Goal: Go to known website: Access a specific website the user already knows

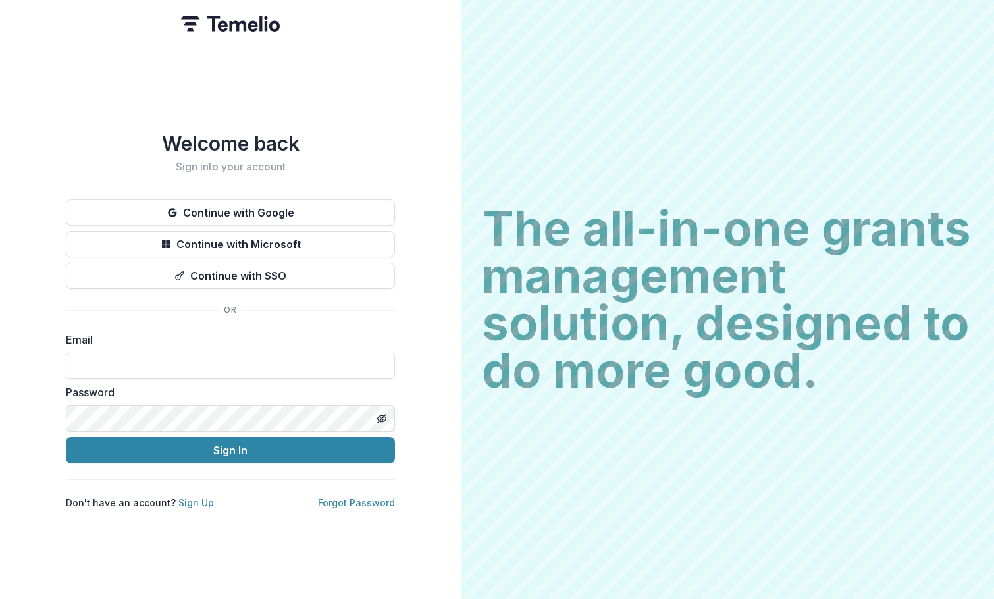
click at [256, 24] on img at bounding box center [230, 24] width 99 height 16
click at [257, 30] on img at bounding box center [230, 24] width 99 height 16
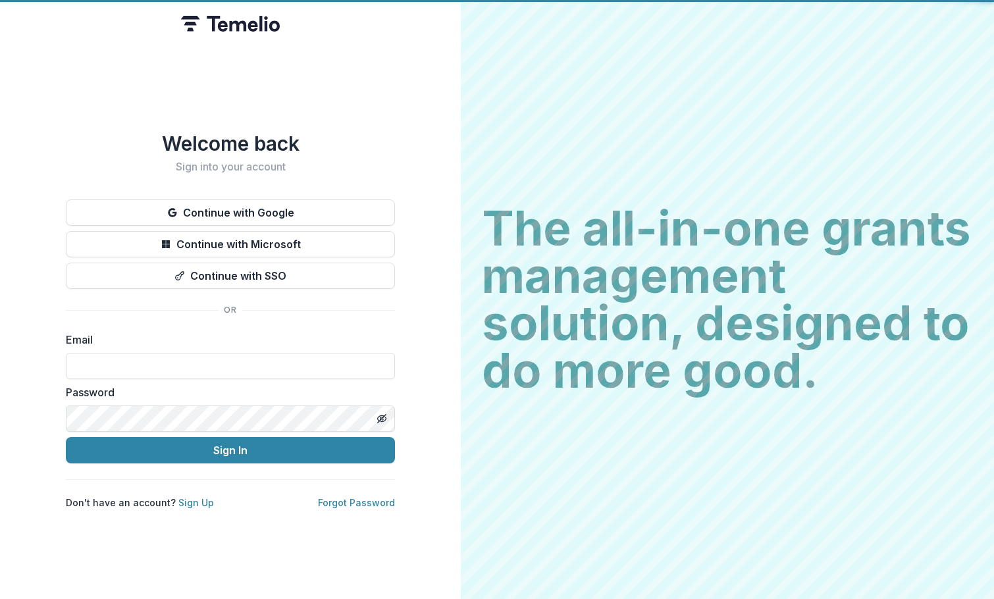
click at [257, 30] on img at bounding box center [230, 24] width 99 height 16
